Goal: Task Accomplishment & Management: Use online tool/utility

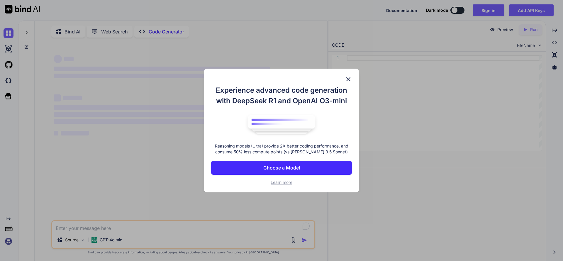
click at [298, 172] on button "Choose a Model" at bounding box center [281, 168] width 141 height 14
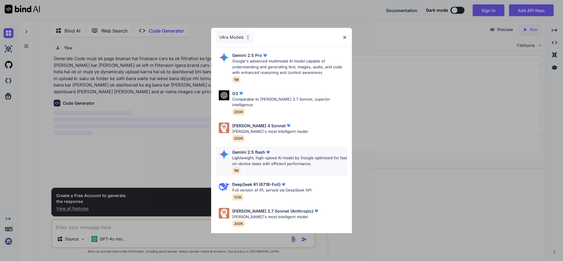
scroll to position [50, 0]
click at [274, 123] on div "[PERSON_NAME] 4 Sonnet" at bounding box center [270, 126] width 76 height 6
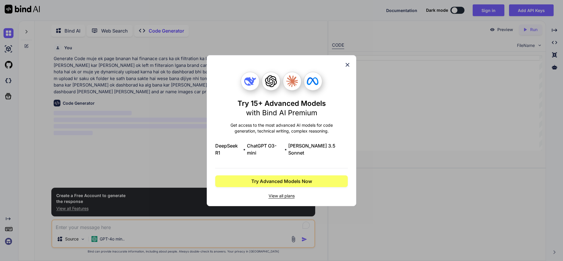
click at [349, 68] on icon at bounding box center [347, 65] width 6 height 6
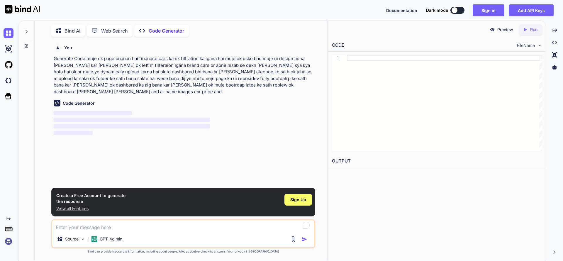
click at [456, 11] on div at bounding box center [455, 10] width 6 height 6
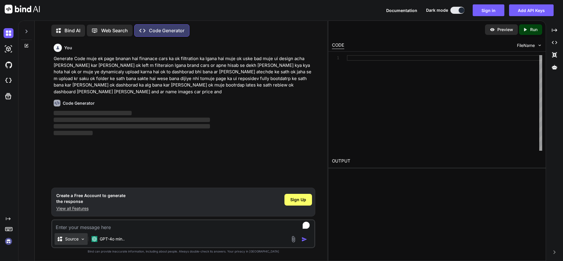
click at [81, 238] on img at bounding box center [82, 239] width 5 height 5
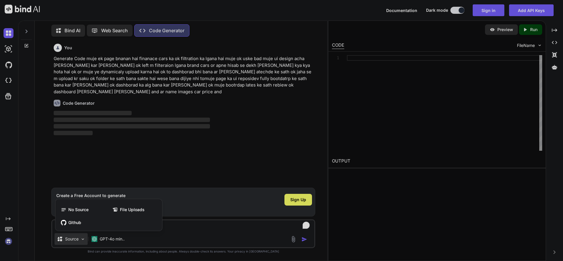
click at [81, 238] on div at bounding box center [281, 130] width 563 height 261
type textarea "x"
